Goal: Task Accomplishment & Management: Use online tool/utility

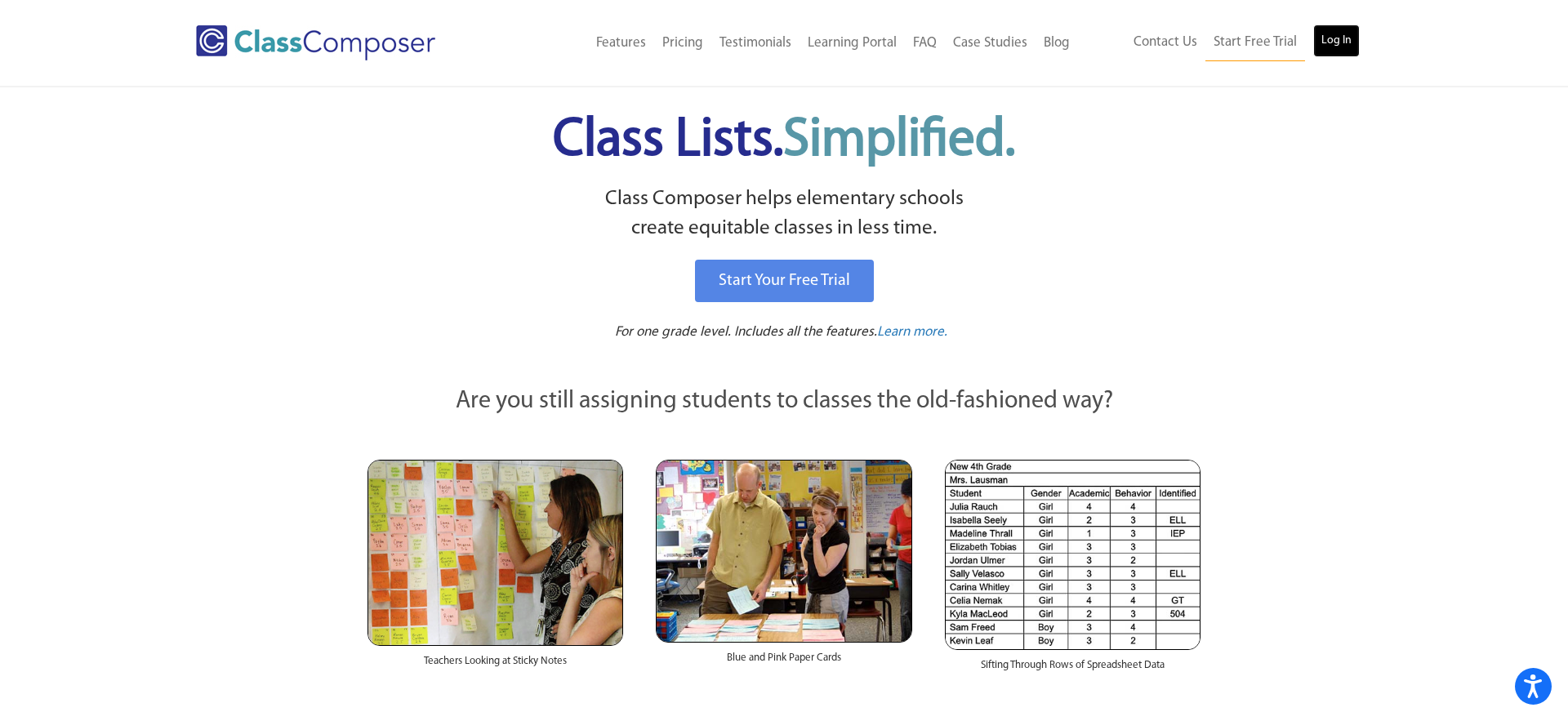
click at [1333, 41] on link "Log In" at bounding box center [1336, 40] width 47 height 33
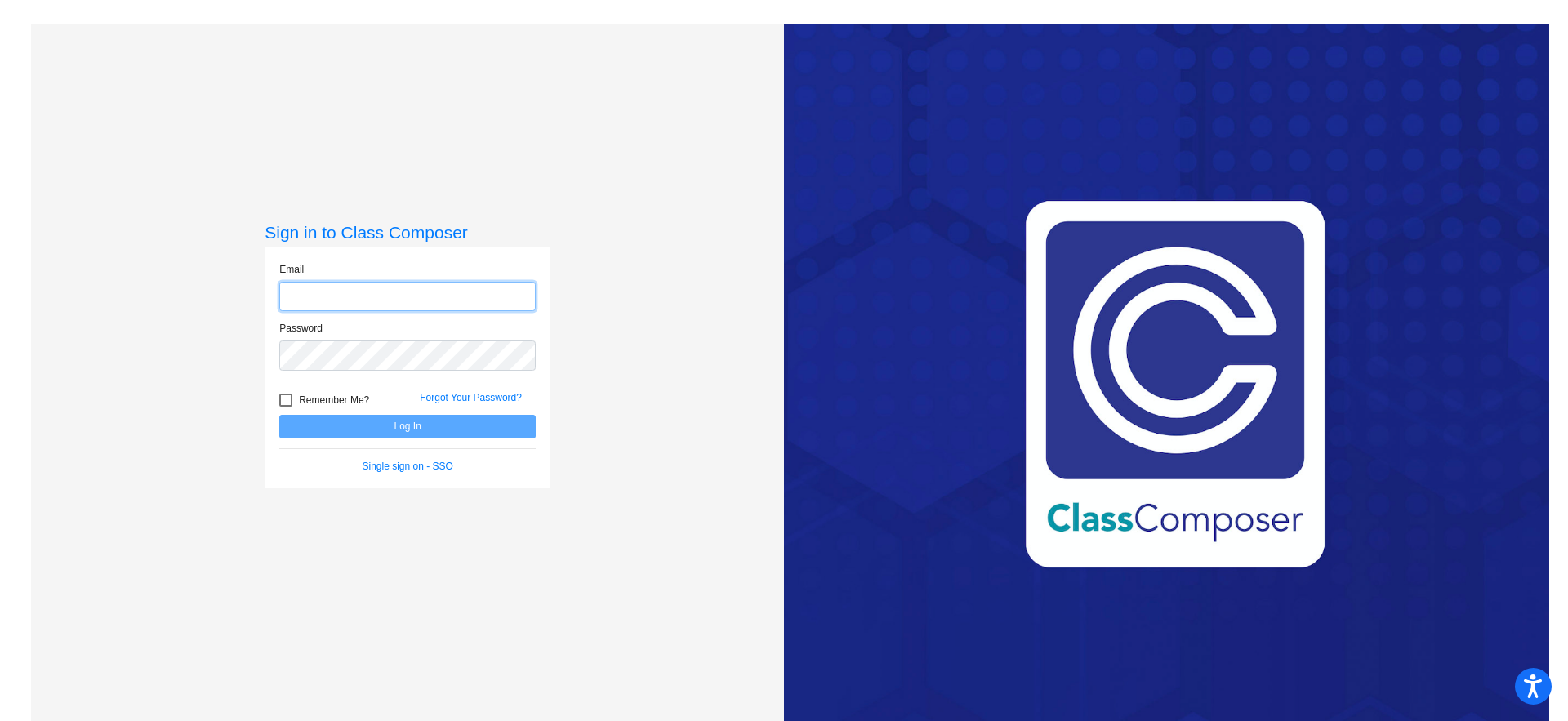
type input "[PERSON_NAME][EMAIL_ADDRESS][DOMAIN_NAME]"
click at [295, 399] on label "Remember Me?" at bounding box center [324, 401] width 89 height 20
click at [286, 407] on input "Remember Me?" at bounding box center [285, 407] width 1 height 1
checkbox input "true"
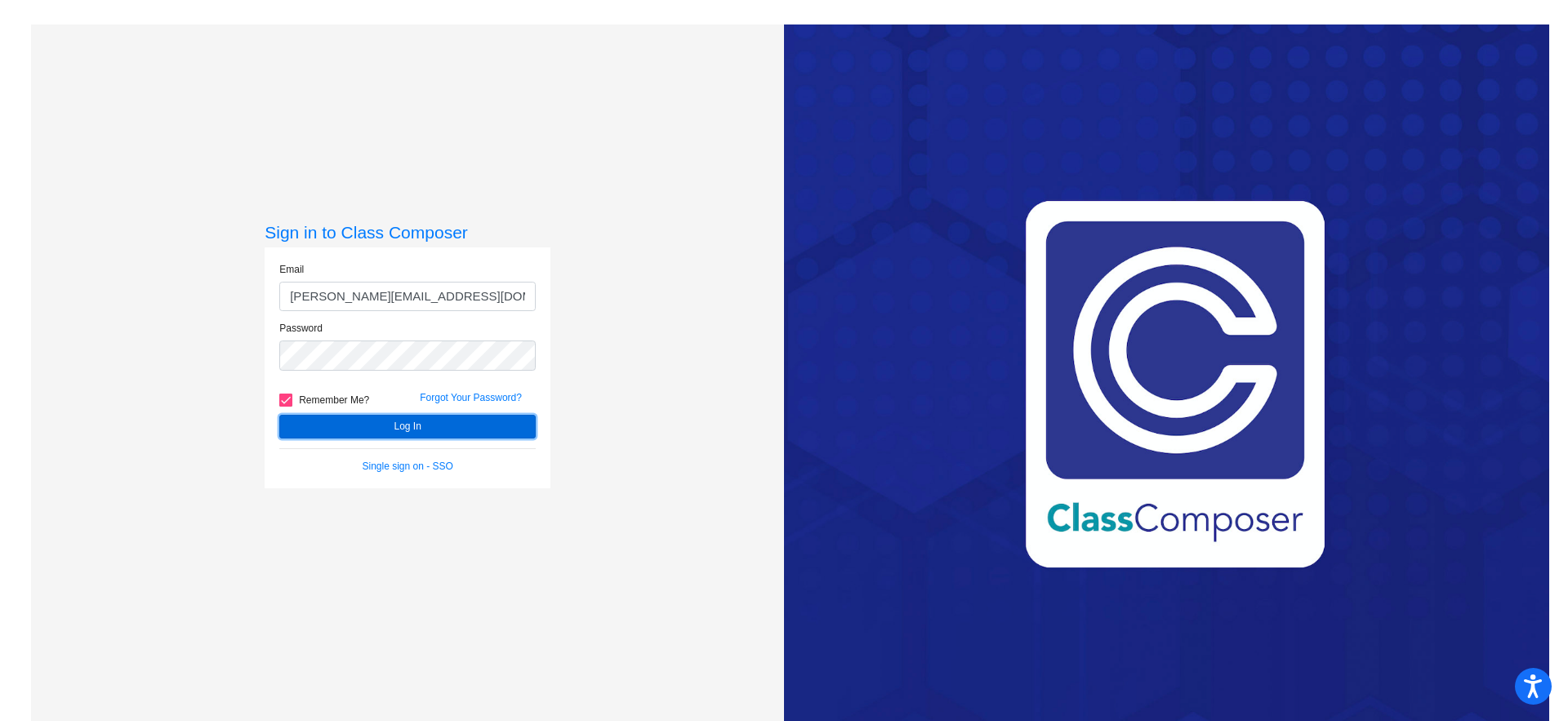
click at [402, 420] on button "Log In" at bounding box center [407, 427] width 257 height 23
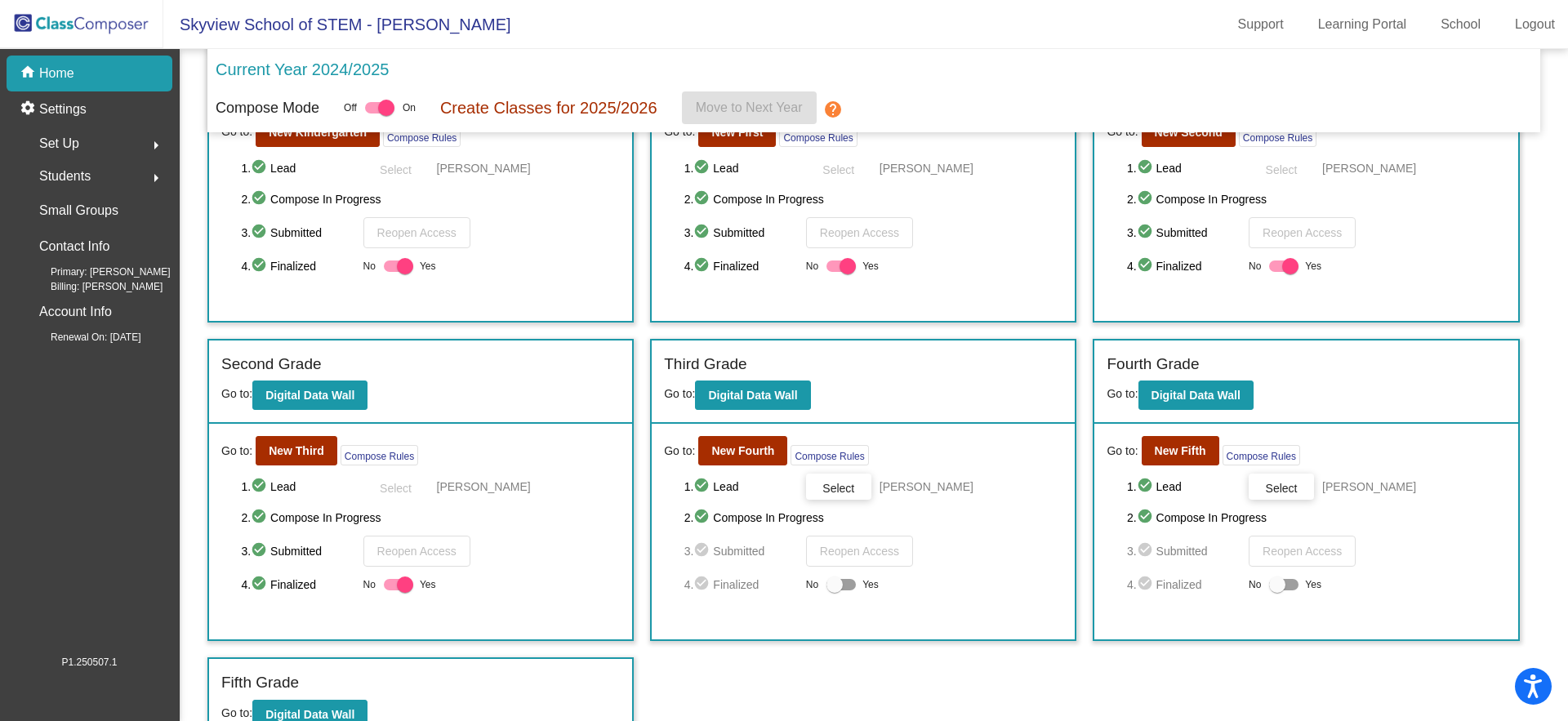
scroll to position [147, 0]
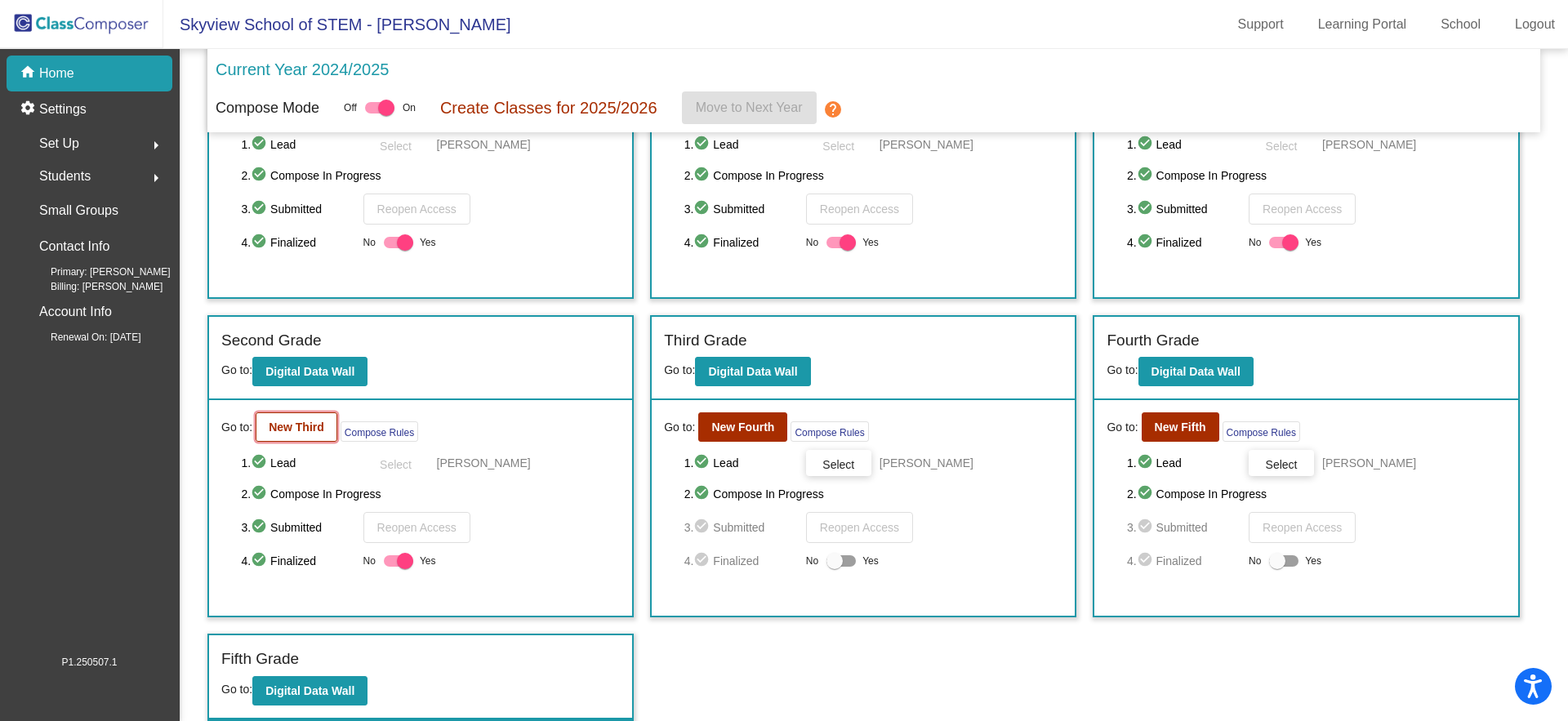
click at [304, 427] on b "New Third" at bounding box center [296, 427] width 55 height 13
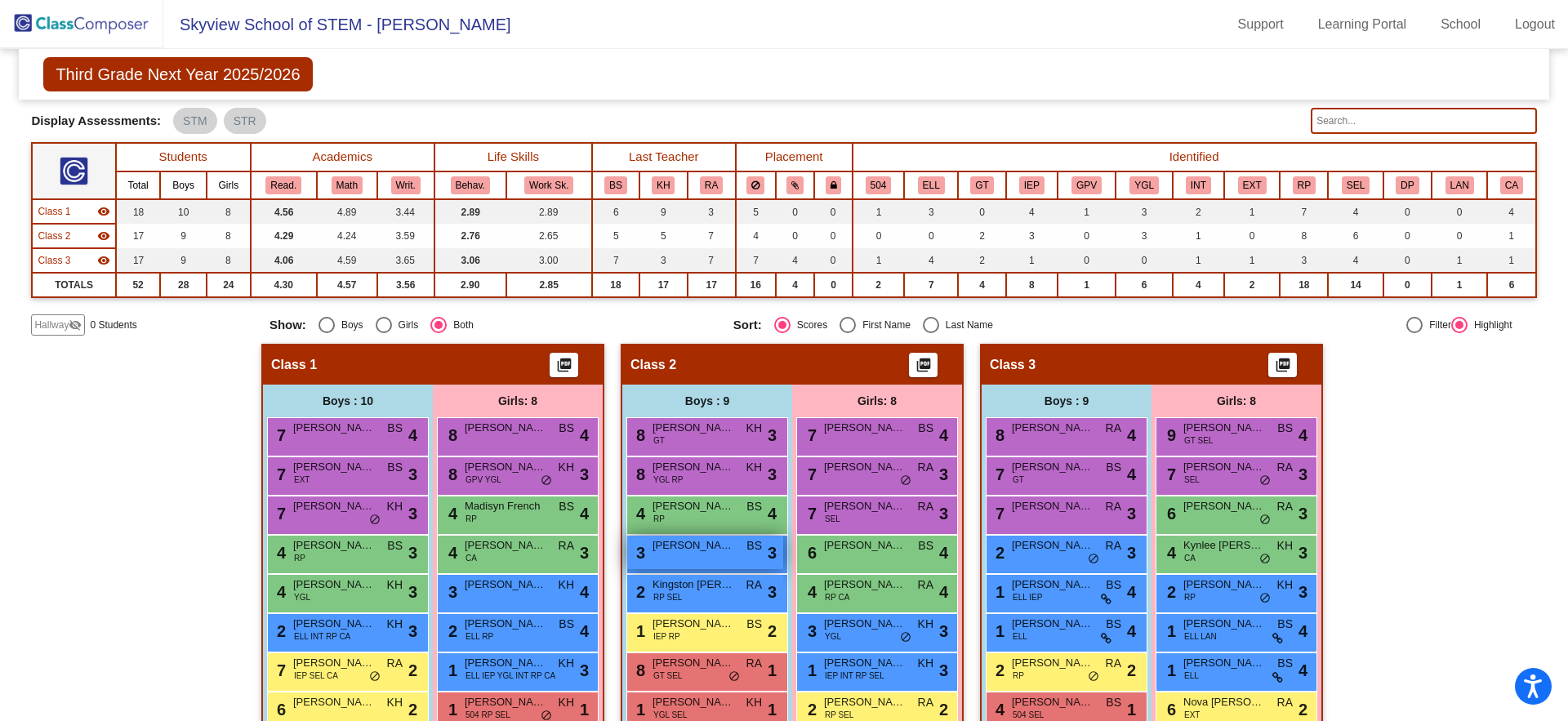
scroll to position [104, 0]
drag, startPoint x: 1527, startPoint y: 28, endPoint x: 1515, endPoint y: 4, distance: 26.8
click at [1527, 28] on link "Logout" at bounding box center [1535, 24] width 66 height 26
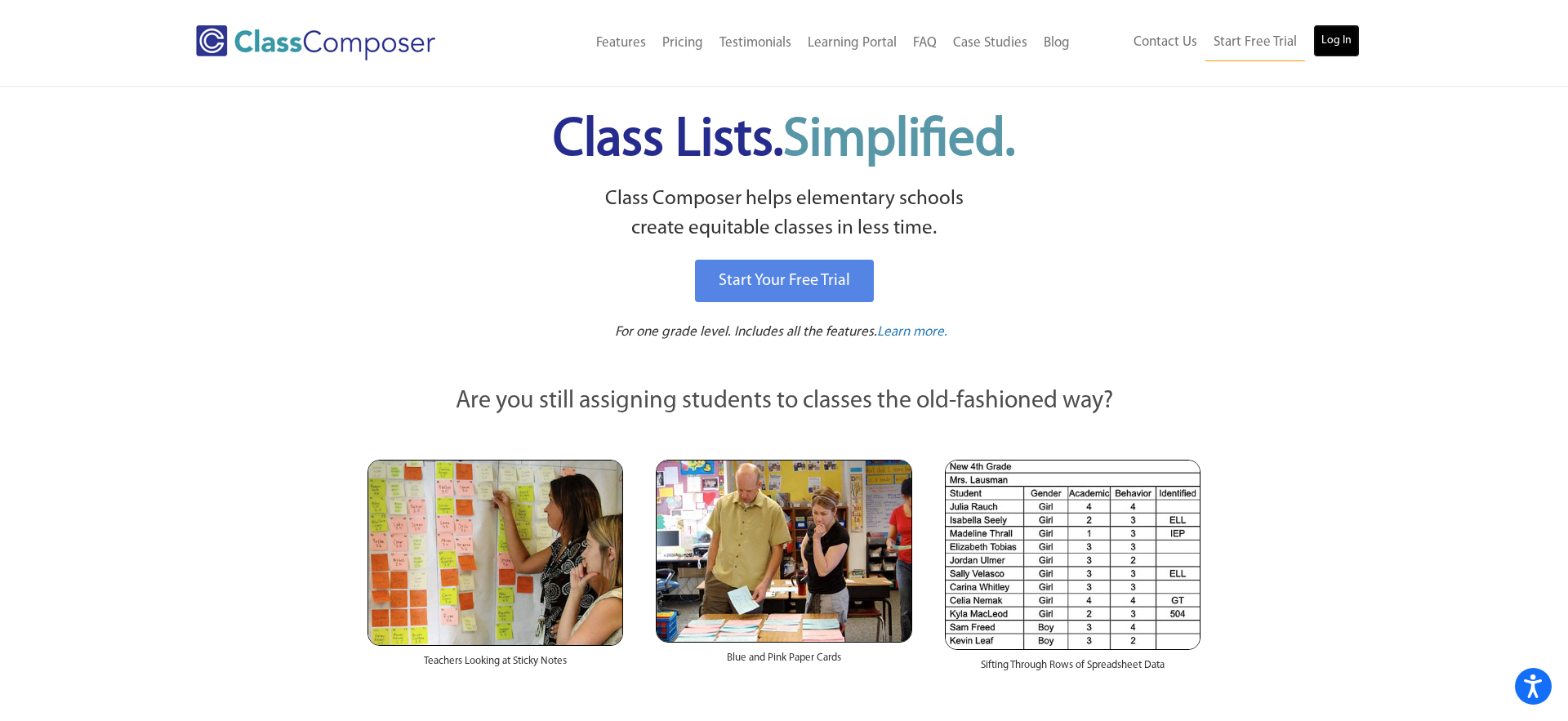
click at [1337, 48] on link "Log In" at bounding box center [1336, 40] width 47 height 33
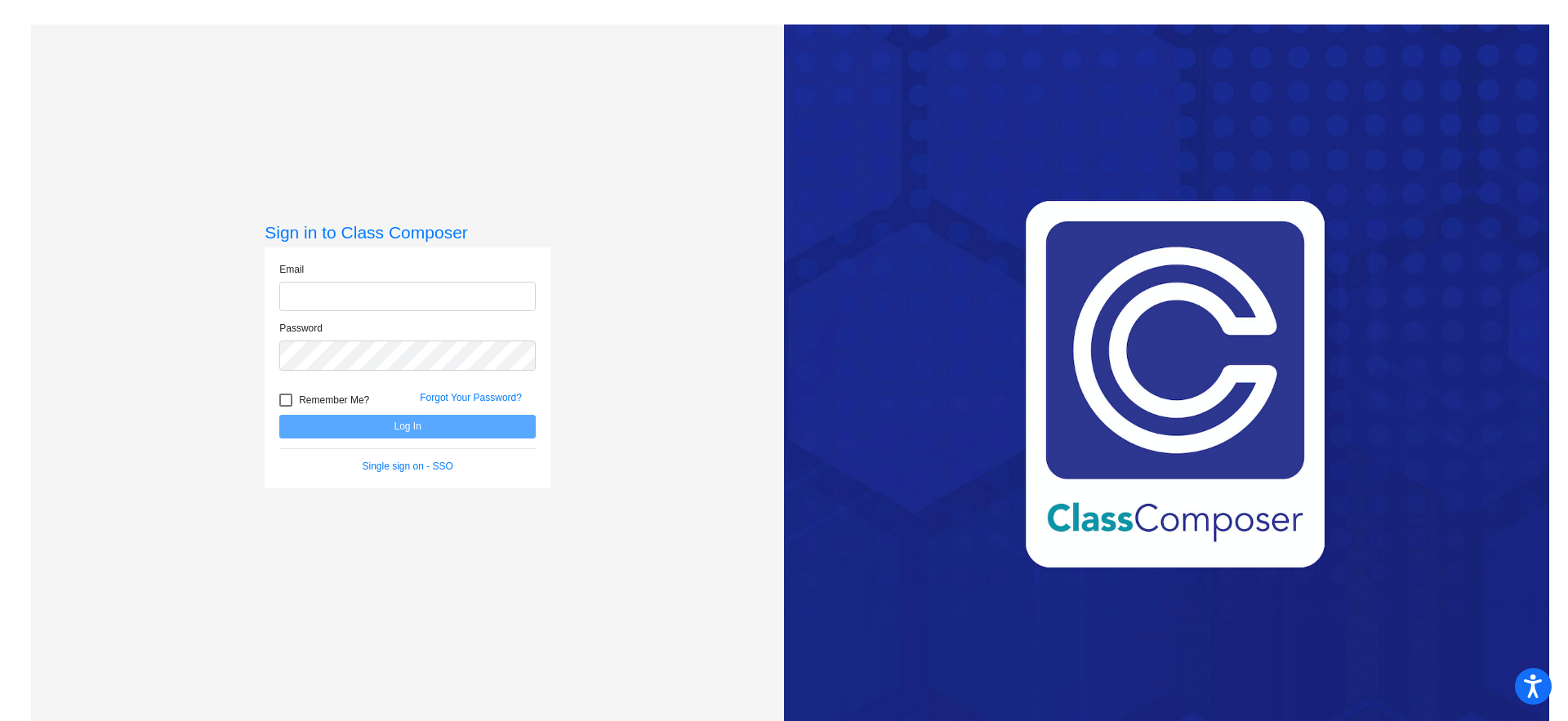
type input "linda.cornelljones@weldre4.org"
click at [403, 428] on button "Log In" at bounding box center [407, 427] width 257 height 23
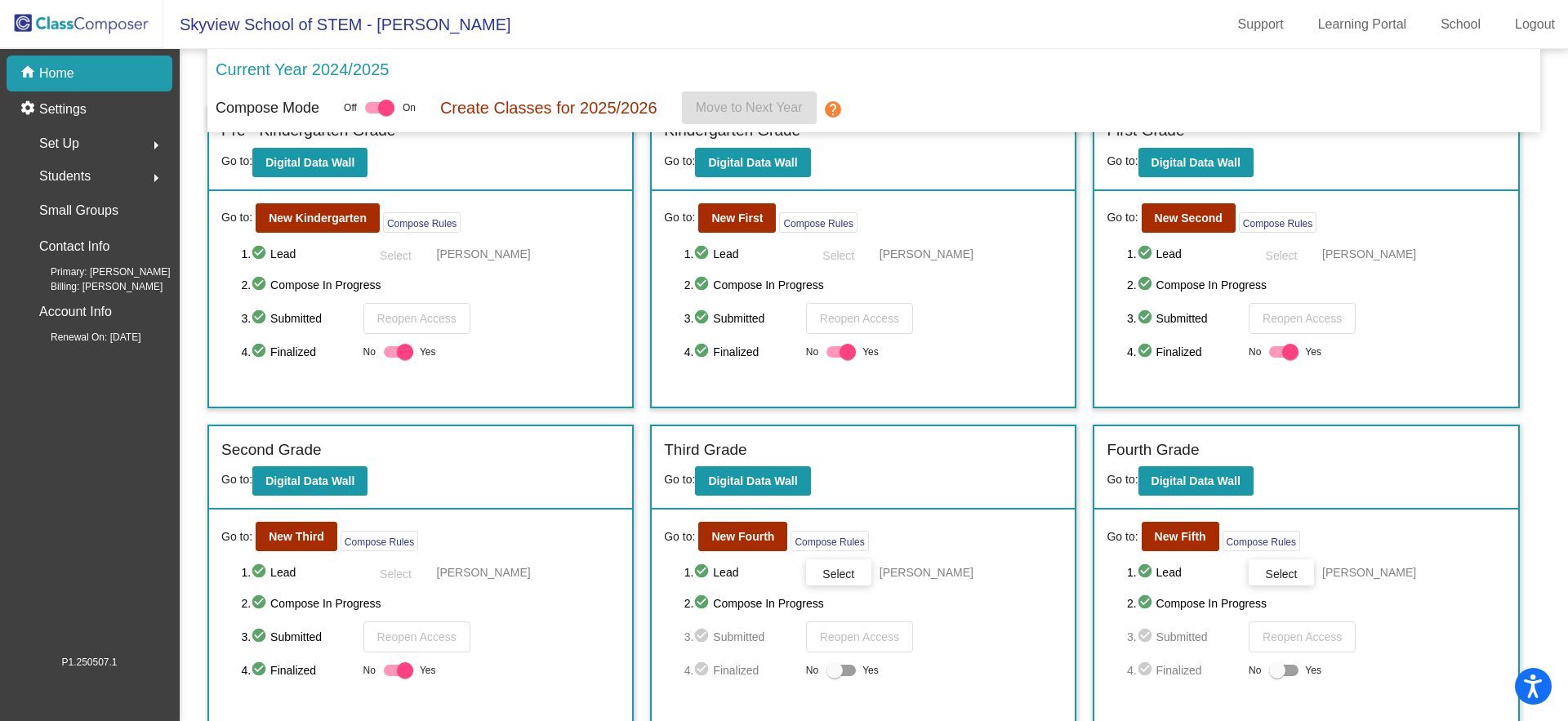
scroll to position [38, 0]
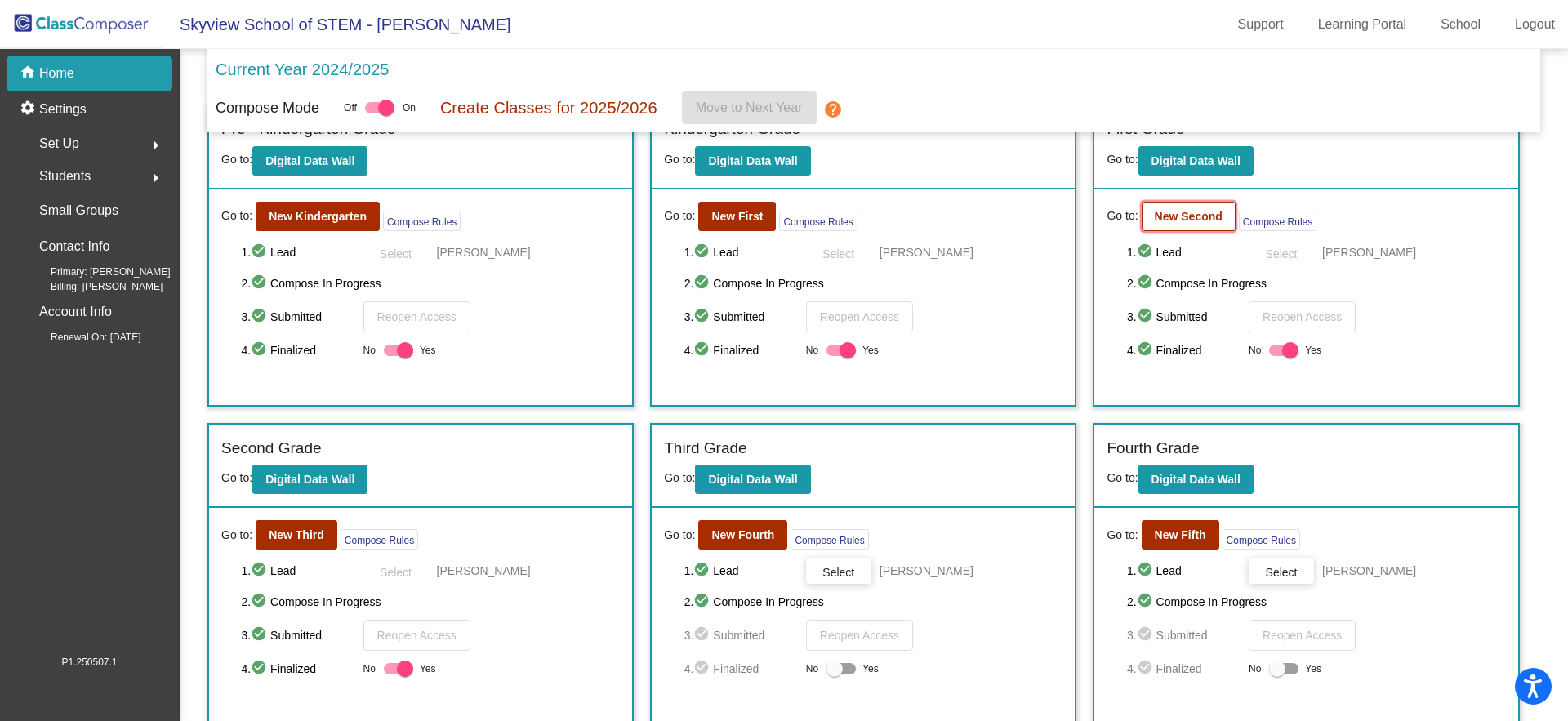
click at [1186, 218] on b "New Second" at bounding box center [1189, 216] width 68 height 13
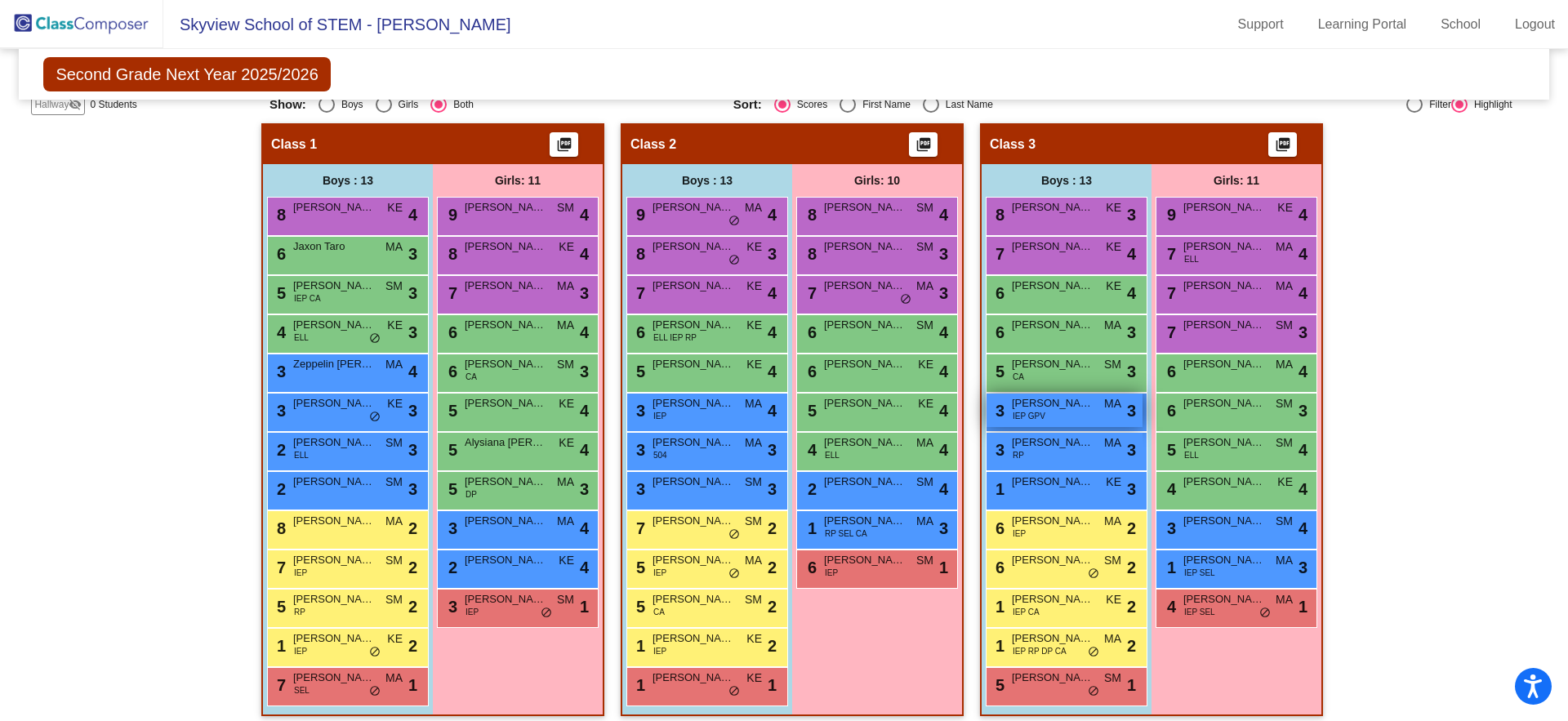
scroll to position [336, 0]
